Goal: Information Seeking & Learning: Learn about a topic

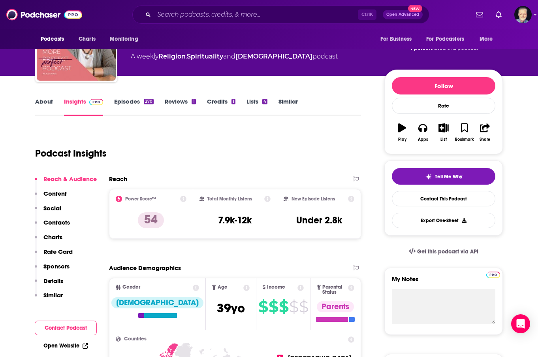
scroll to position [79, 0]
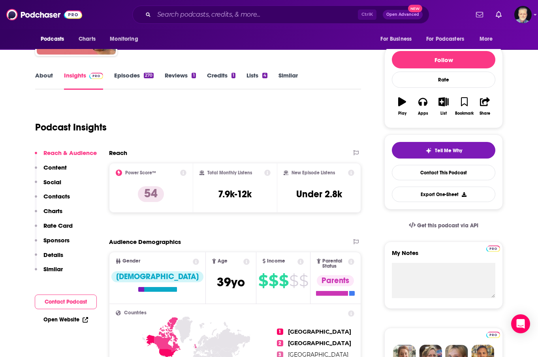
click at [49, 75] on link "About" at bounding box center [44, 81] width 18 height 18
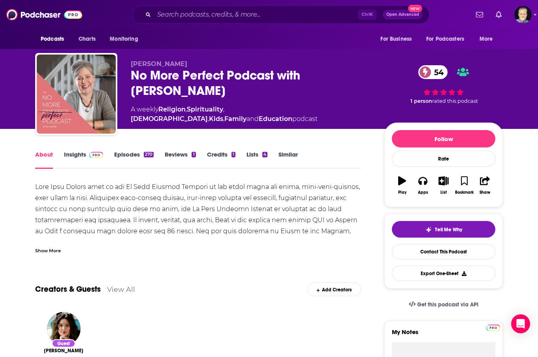
click at [49, 249] on div "Show More" at bounding box center [48, 250] width 26 height 8
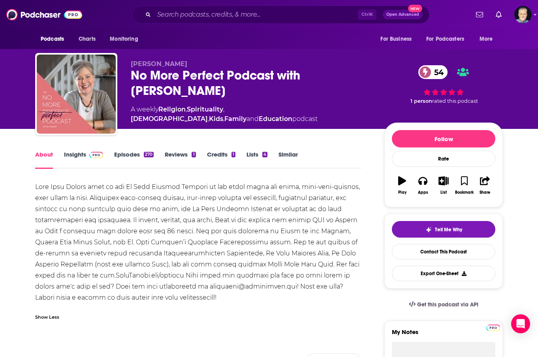
click at [132, 153] on link "Episodes 270" at bounding box center [134, 160] width 40 height 18
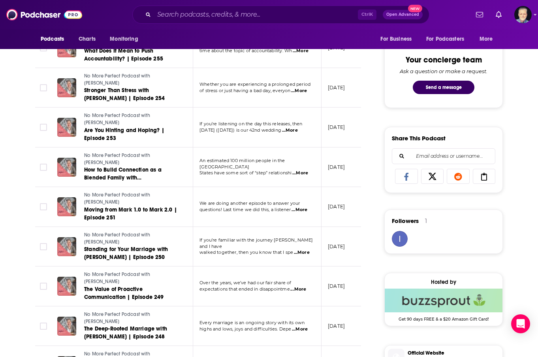
scroll to position [395, 0]
